Goal: Information Seeking & Learning: Learn about a topic

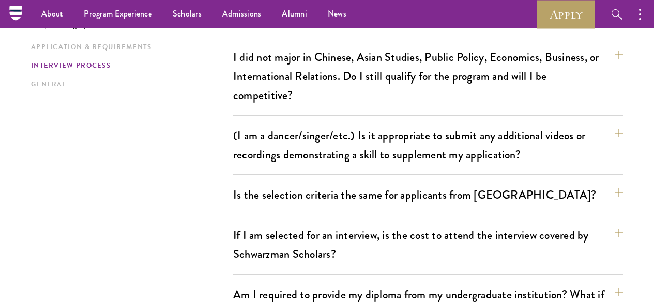
scroll to position [930, 0]
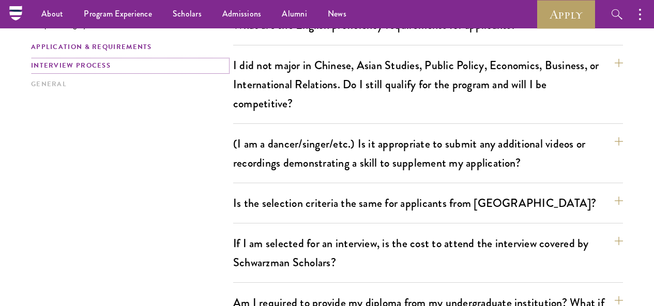
click at [104, 71] on link "Interview Process" at bounding box center [129, 65] width 196 height 11
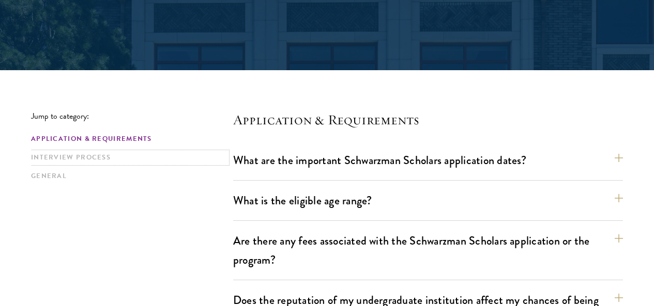
scroll to position [208, 0]
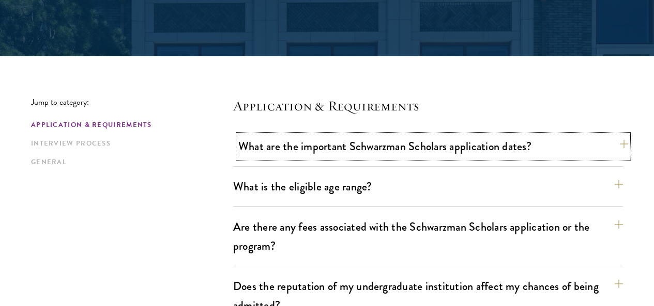
click at [373, 147] on button "What are the important Schwarzman Scholars application dates?" at bounding box center [433, 146] width 390 height 23
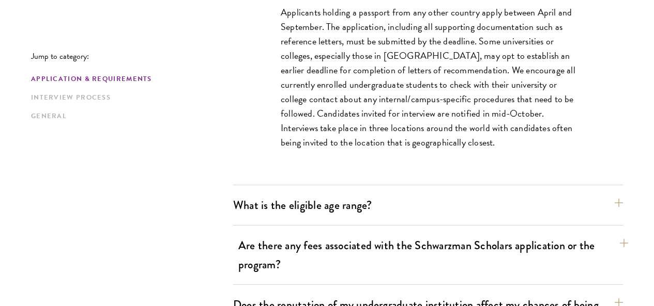
scroll to position [518, 0]
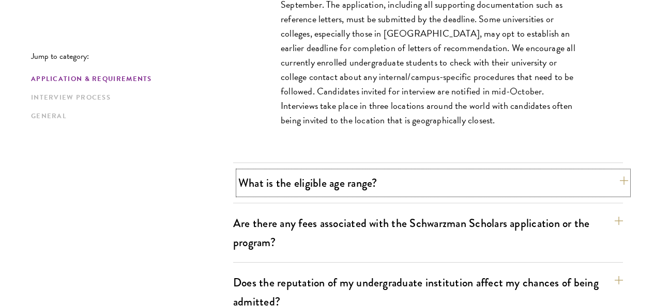
click at [350, 181] on button "What is the eligible age range?" at bounding box center [433, 183] width 390 height 23
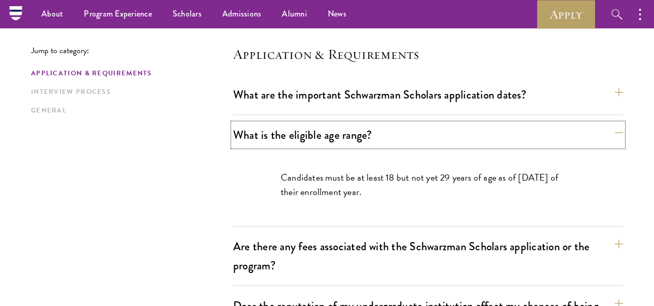
scroll to position [208, 0]
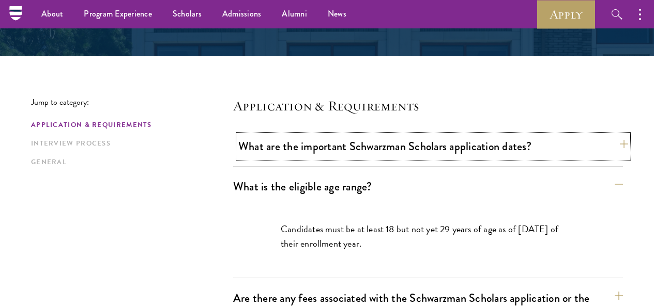
click at [435, 158] on button "What are the important Schwarzman Scholars application dates?" at bounding box center [433, 146] width 390 height 23
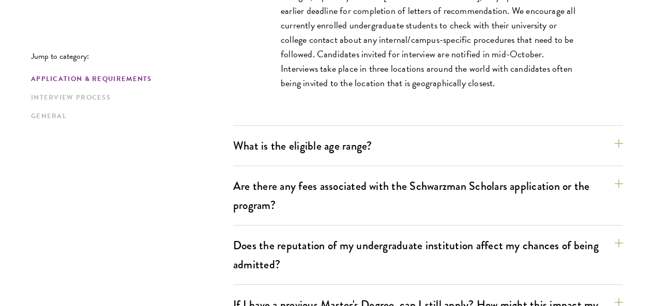
scroll to position [622, 0]
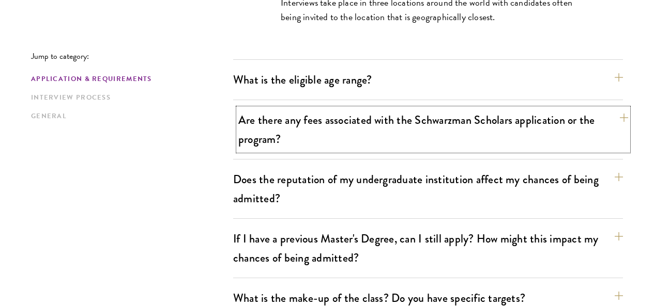
click at [316, 118] on button "Are there any fees associated with the Schwarzman Scholars application or the p…" at bounding box center [433, 130] width 390 height 42
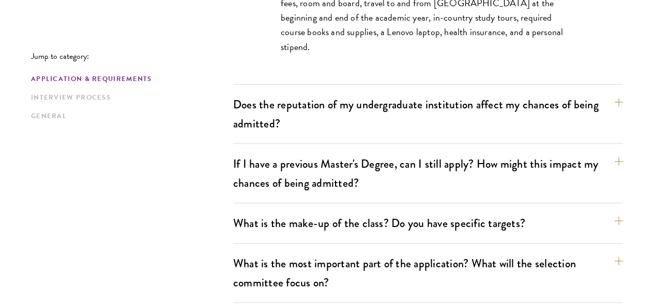
scroll to position [570, 0]
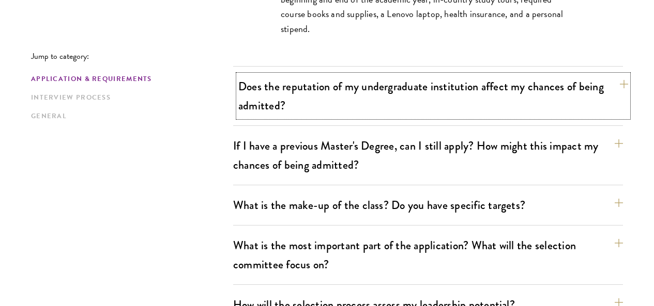
click at [318, 89] on button "Does the reputation of my undergraduate institution affect my chances of being …" at bounding box center [433, 96] width 390 height 42
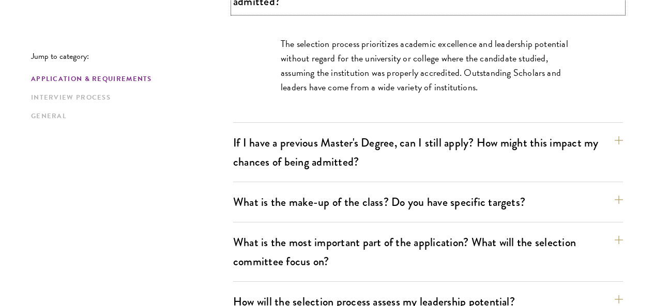
scroll to position [518, 0]
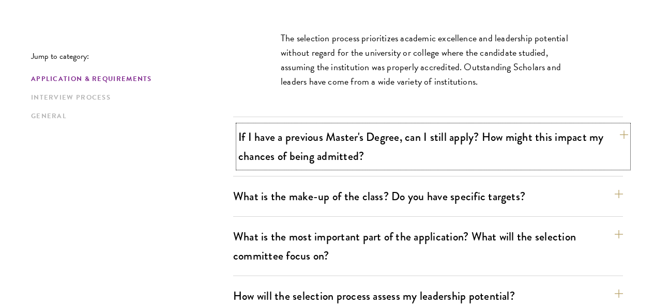
click at [341, 132] on button "If I have a previous Master's Degree, can I still apply? How might this impact …" at bounding box center [433, 147] width 390 height 42
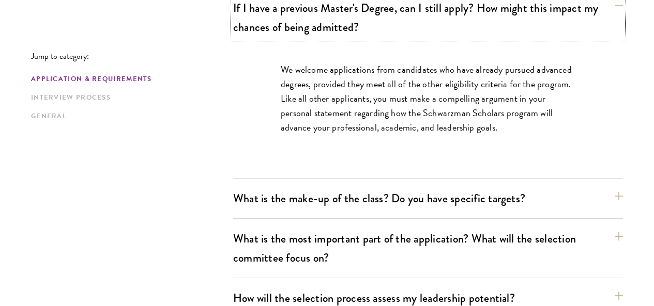
scroll to position [622, 0]
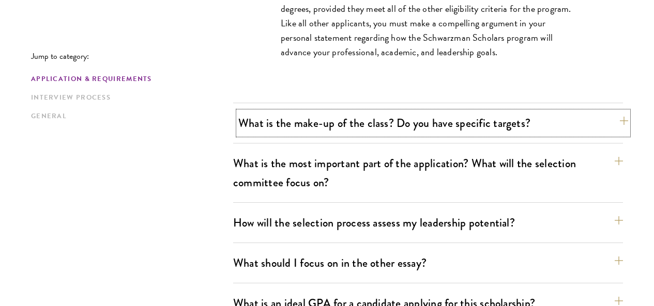
click at [328, 112] on button "What is the make-up of the class? Do you have specific targets?" at bounding box center [433, 123] width 390 height 23
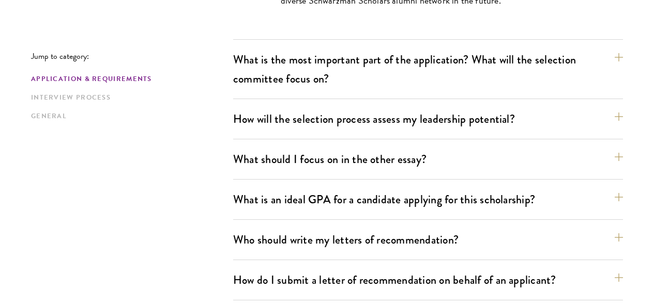
scroll to position [828, 0]
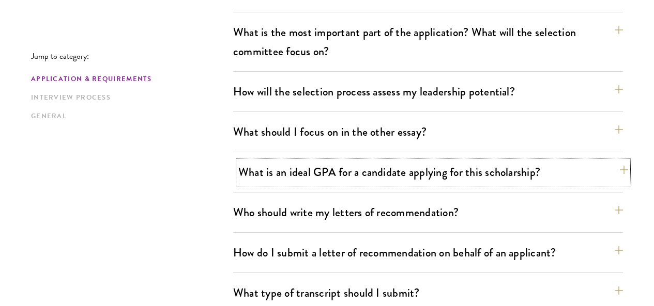
click at [346, 161] on button "What is an ideal GPA for a candidate applying for this scholarship?" at bounding box center [433, 172] width 390 height 23
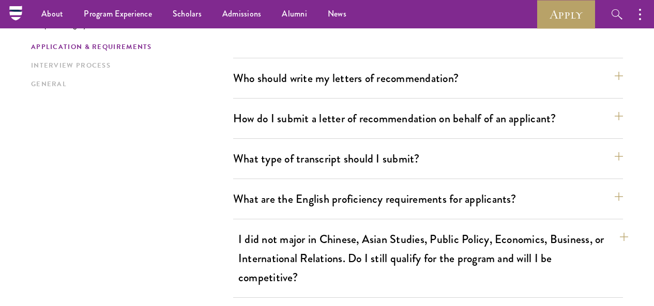
scroll to position [932, 0]
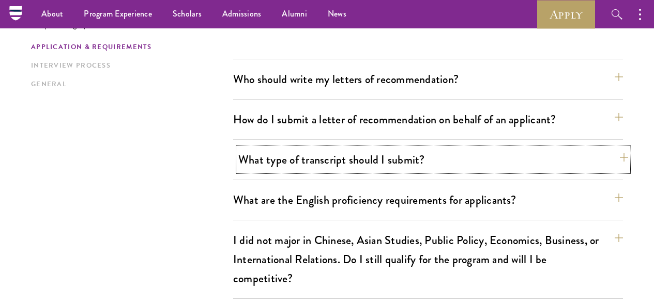
click at [359, 148] on button "What type of transcript should I submit?" at bounding box center [433, 159] width 390 height 23
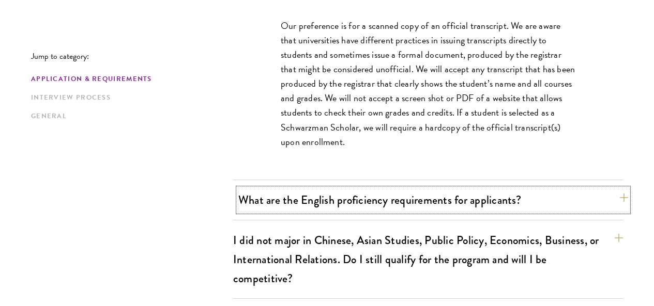
click at [323, 189] on button "What are the English proficiency requirements for applicants?" at bounding box center [433, 200] width 390 height 23
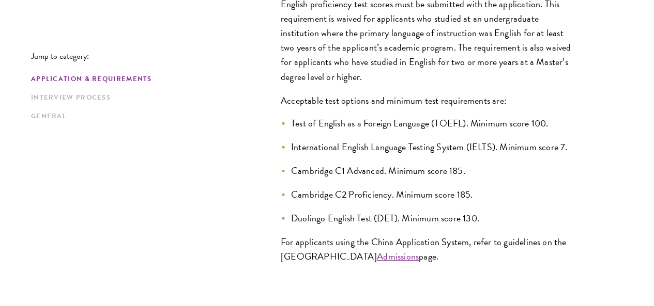
scroll to position [1035, 0]
